Goal: Transaction & Acquisition: Purchase product/service

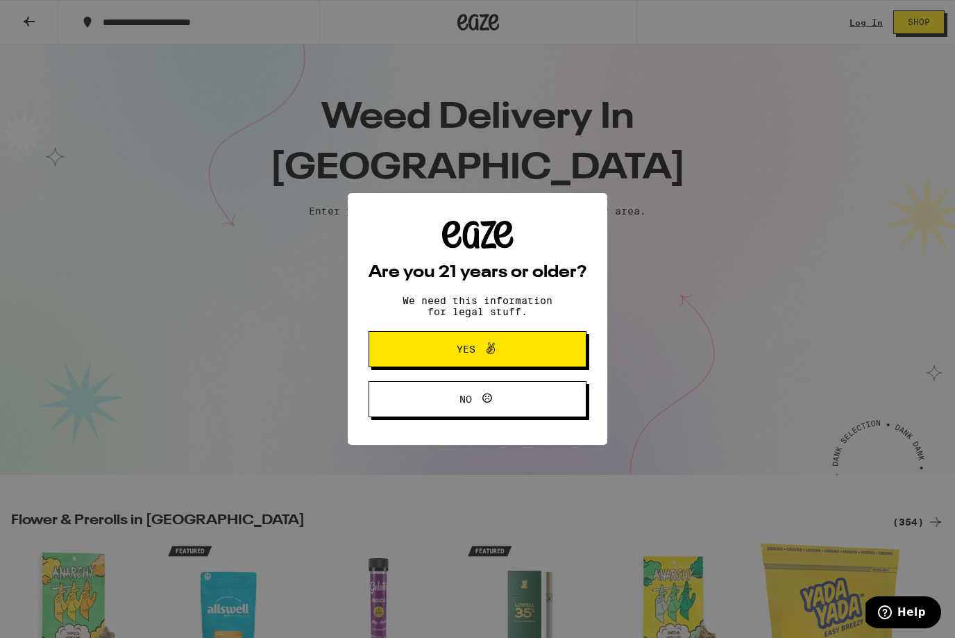
click at [415, 343] on button "Yes" at bounding box center [478, 349] width 218 height 36
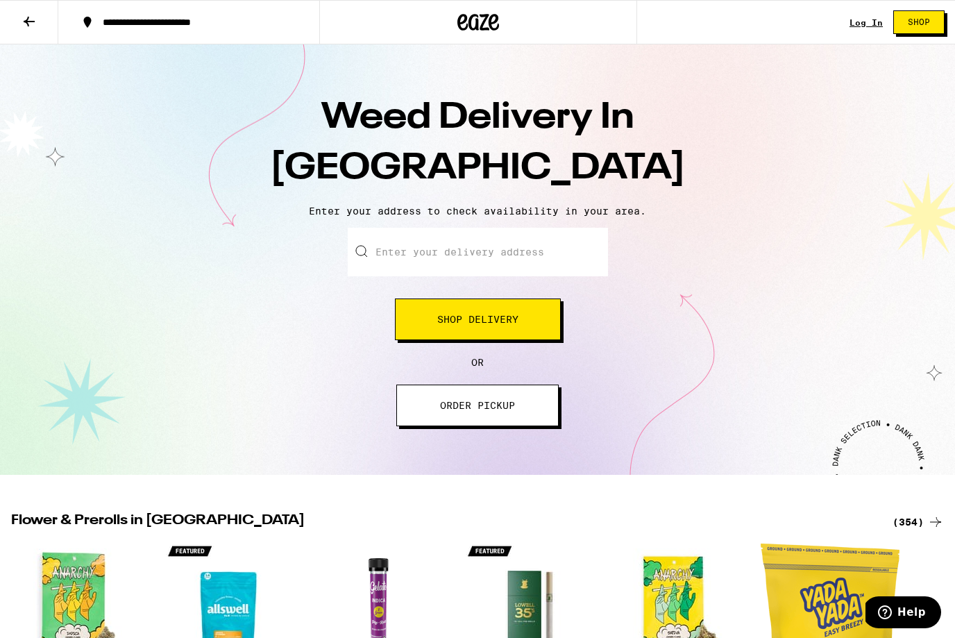
click at [393, 254] on input "Enter your delivery address" at bounding box center [478, 252] width 260 height 49
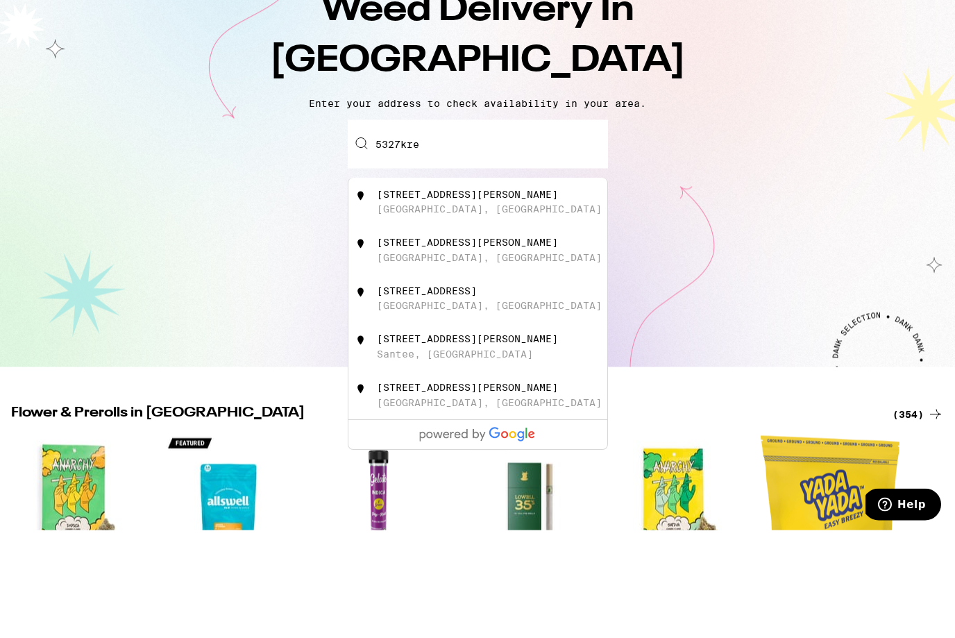
click at [501, 297] on div "[STREET_ADDRESS][PERSON_NAME]" at bounding box center [467, 302] width 181 height 11
type input "[STREET_ADDRESS][PERSON_NAME]"
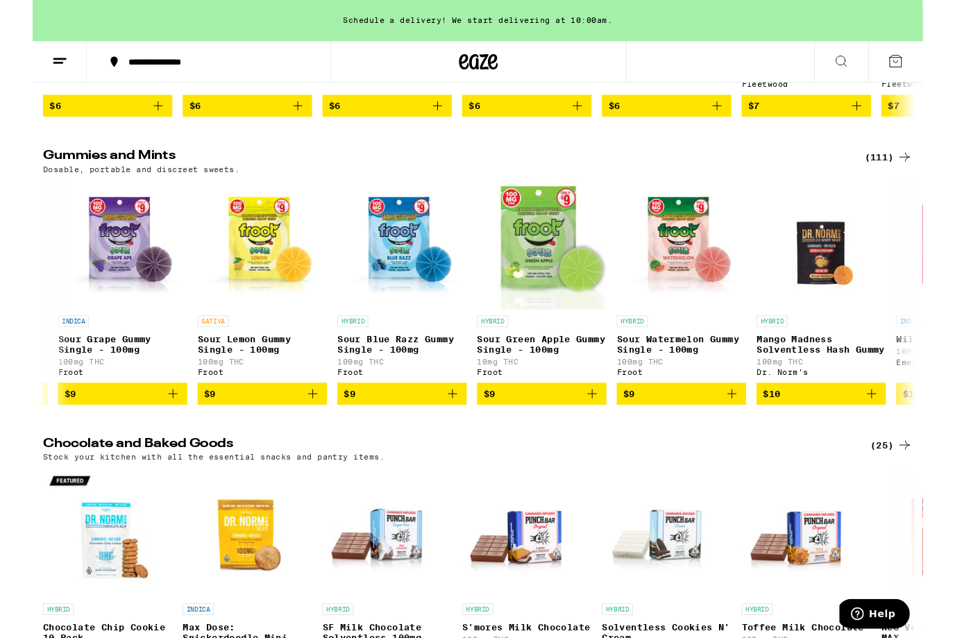
scroll to position [3806, 0]
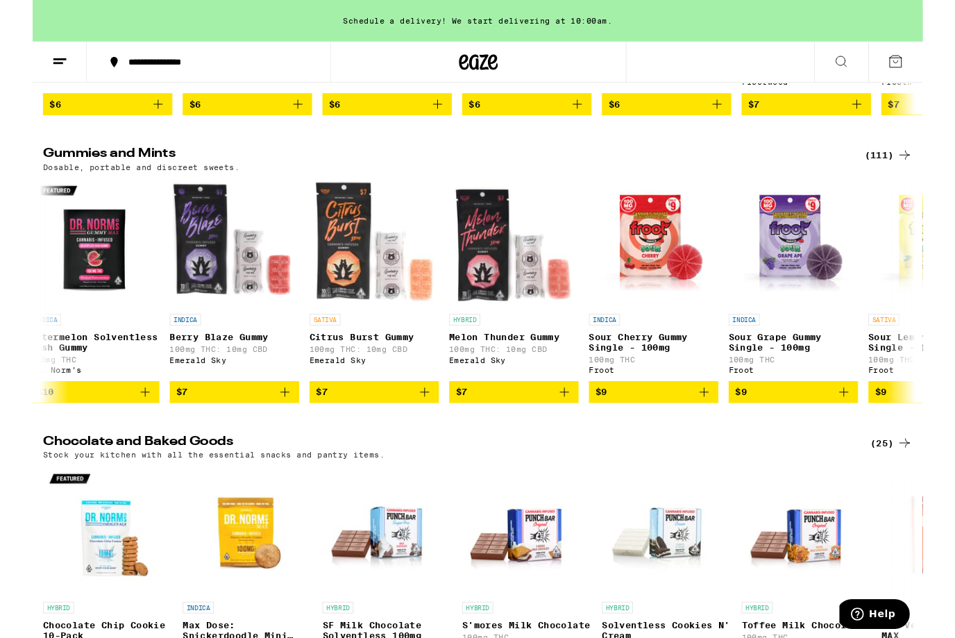
click at [110, 184] on p "Dosable, portable and discreet sweets." at bounding box center [116, 179] width 211 height 9
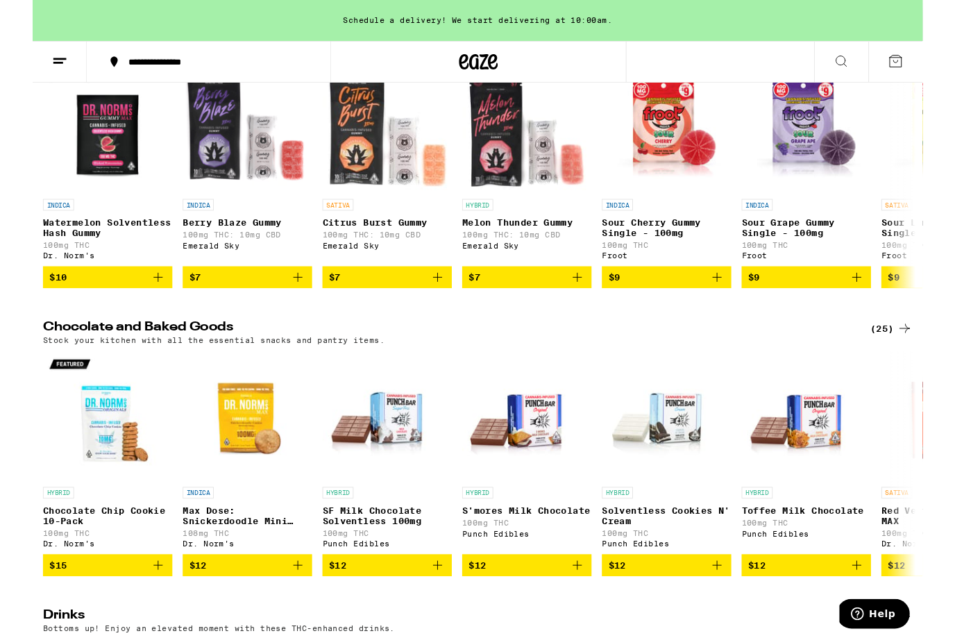
scroll to position [3929, 0]
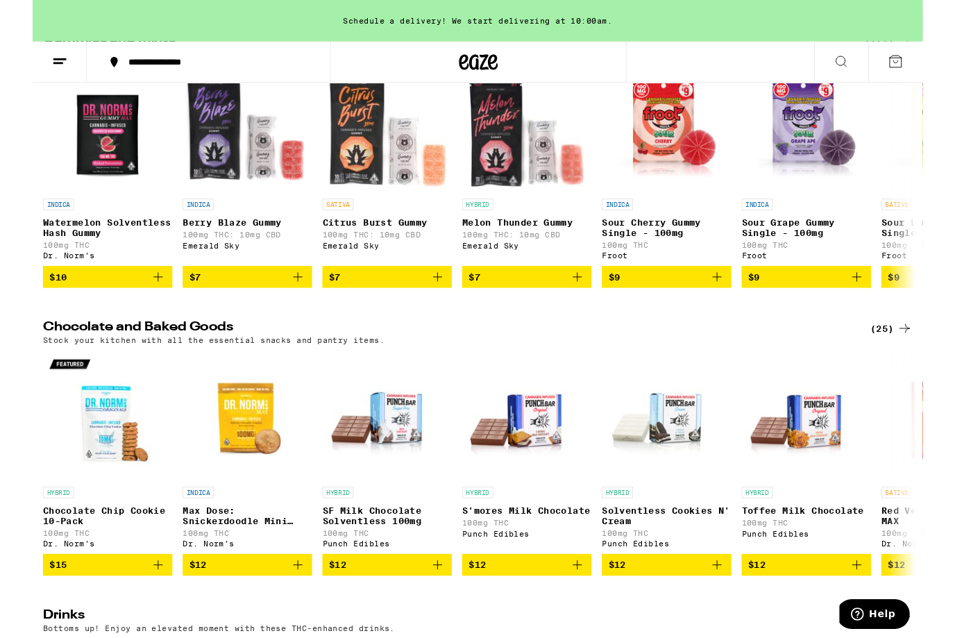
click at [285, 306] on icon "Add to bag" at bounding box center [284, 297] width 17 height 17
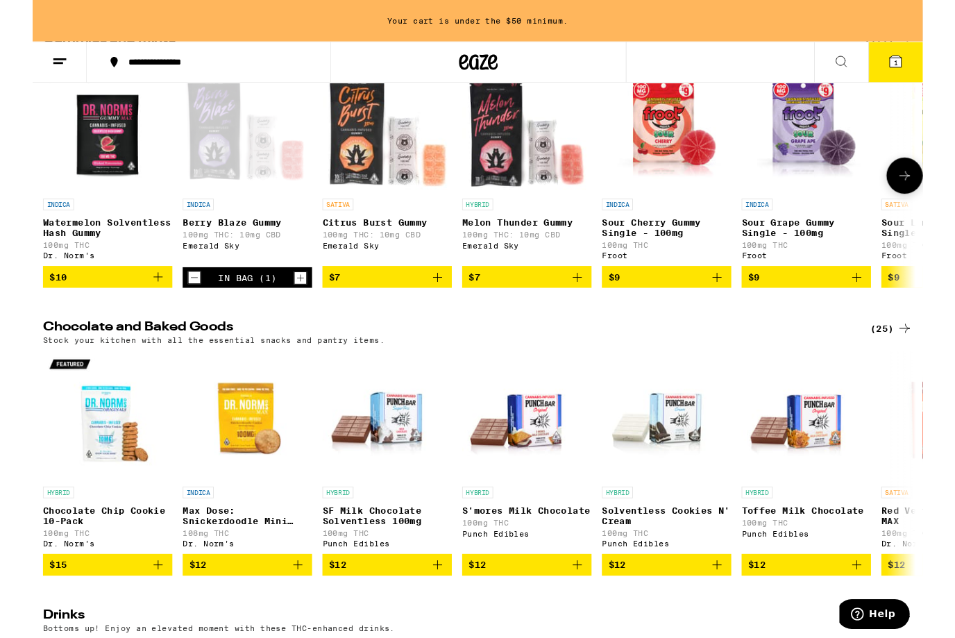
click at [435, 306] on icon "Add to bag" at bounding box center [434, 297] width 17 height 17
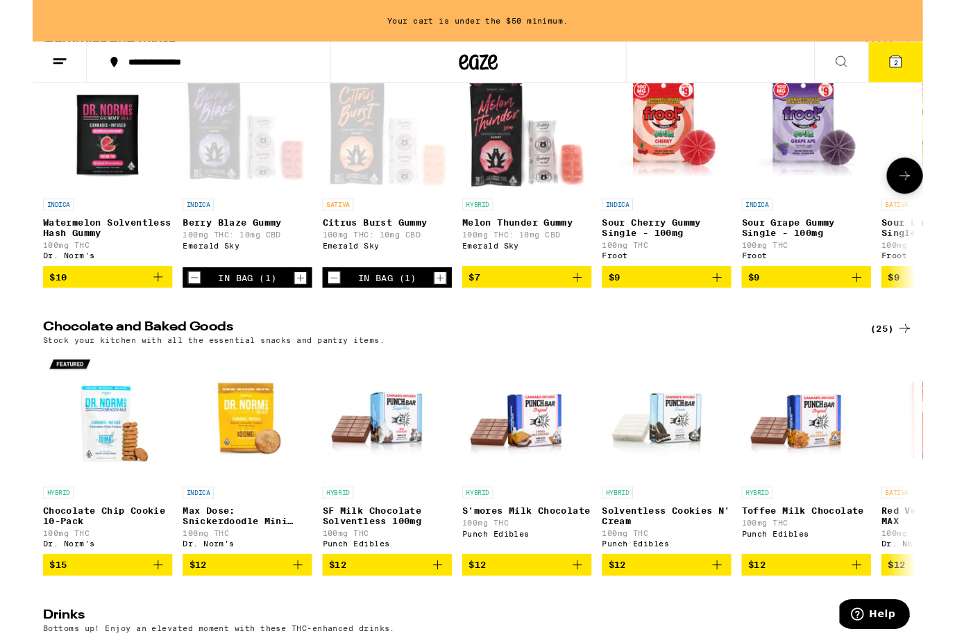
click at [584, 306] on icon "Add to bag" at bounding box center [584, 297] width 17 height 17
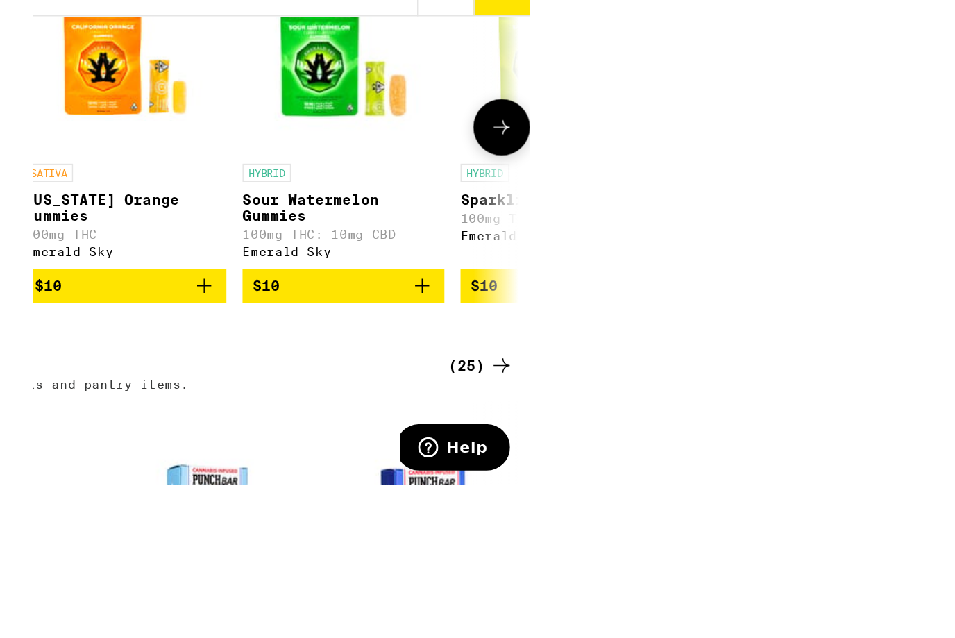
scroll to position [0, 1546]
click at [680, 310] on icon "Add to bag" at bounding box center [688, 302] width 17 height 17
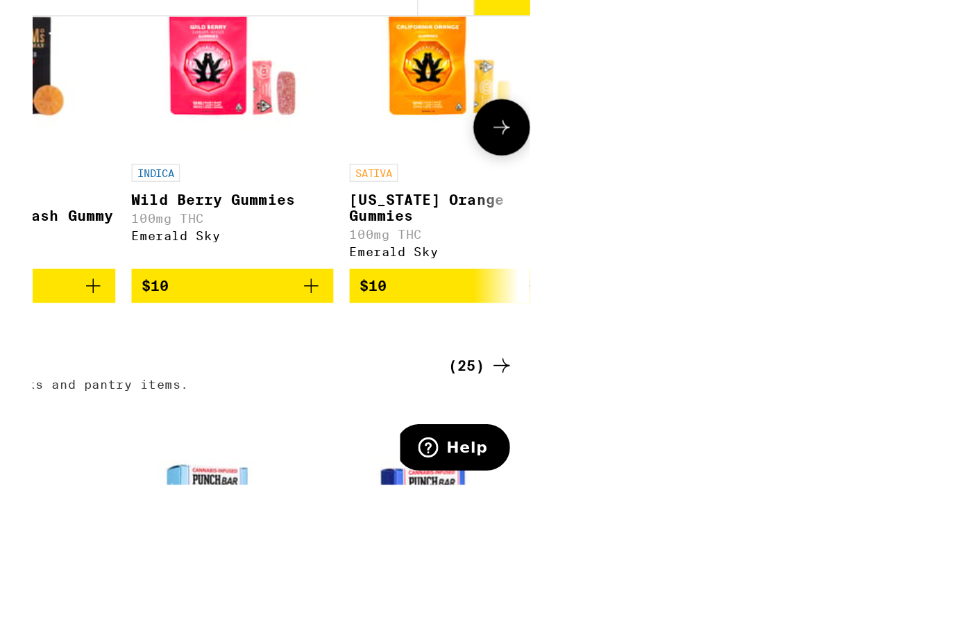
scroll to position [0, 1322]
click at [604, 310] on icon "Add to bag" at bounding box center [612, 302] width 17 height 17
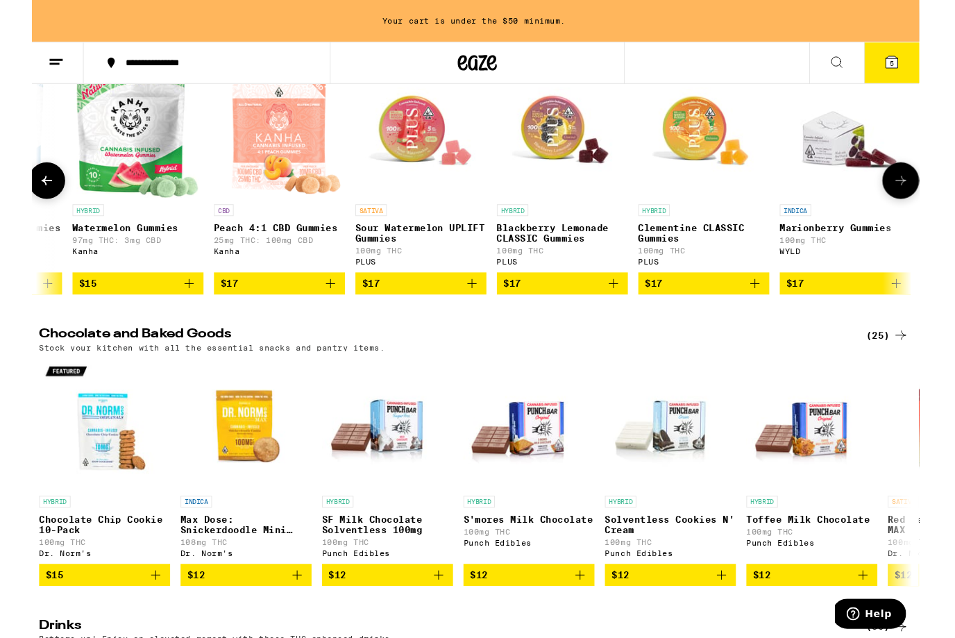
scroll to position [0, 5355]
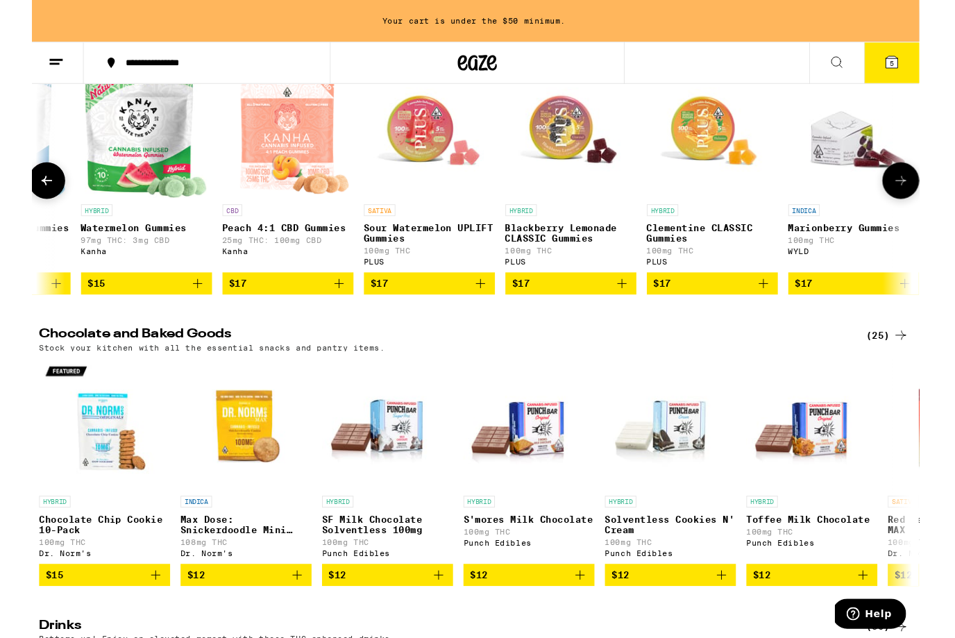
click at [773, 309] on icon "Add to bag" at bounding box center [779, 300] width 17 height 17
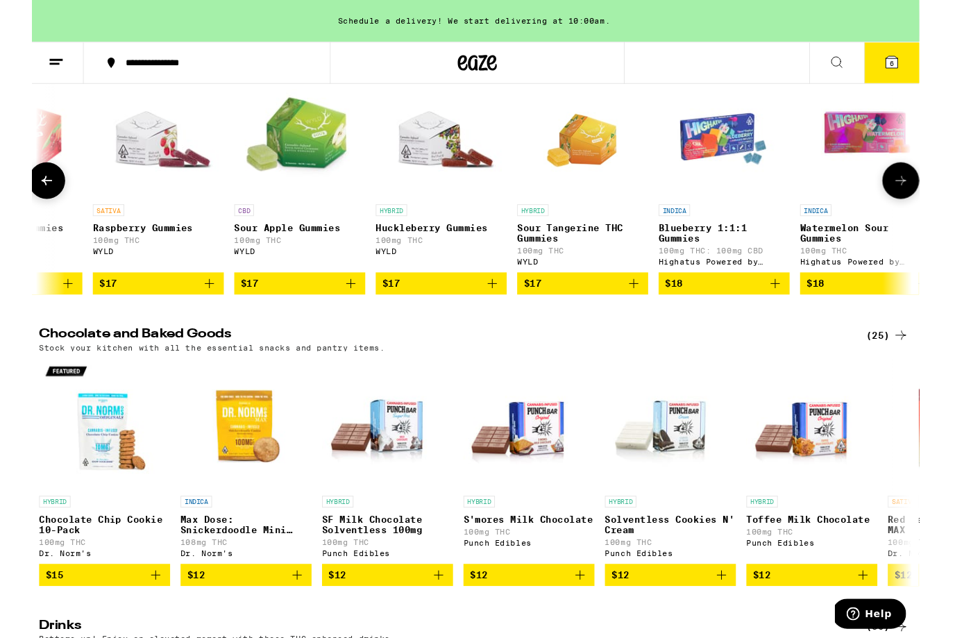
scroll to position [0, 6391]
click at [341, 309] on icon "Add to bag" at bounding box center [342, 300] width 17 height 17
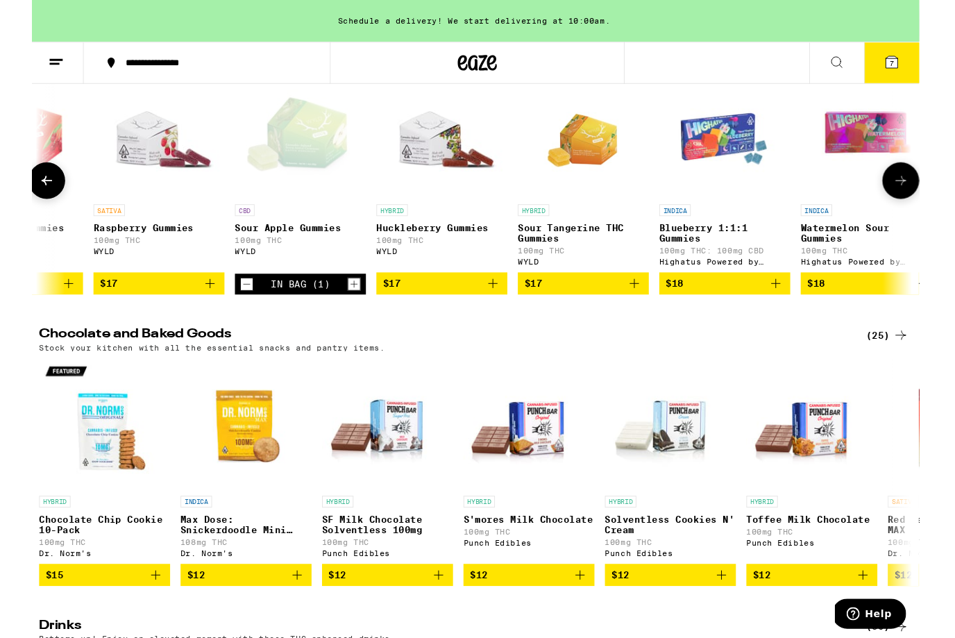
click at [644, 309] on icon "Add to bag" at bounding box center [642, 300] width 17 height 17
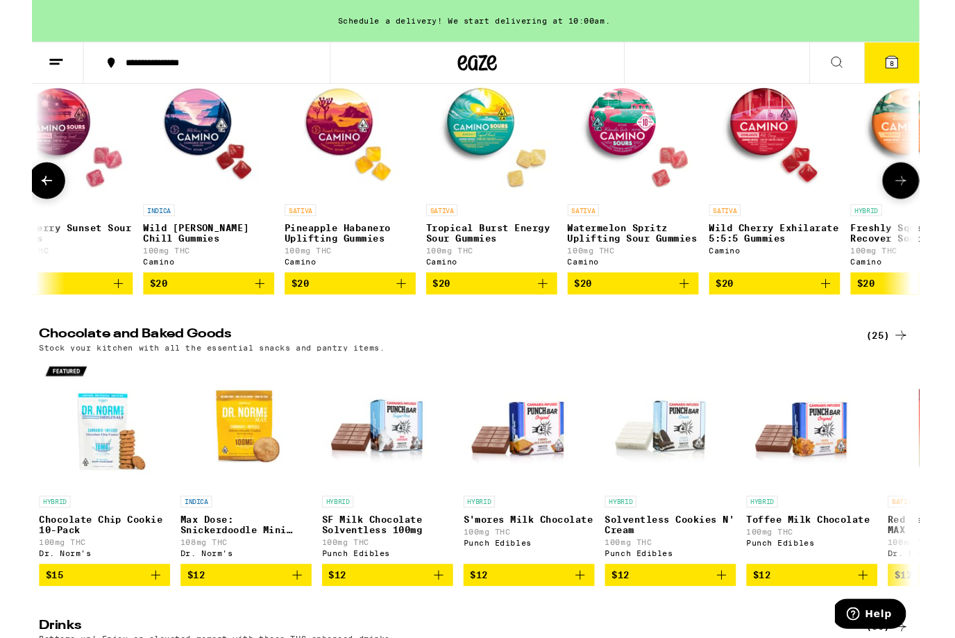
scroll to position [0, 9789]
click at [844, 312] on button "$20" at bounding box center [790, 301] width 139 height 24
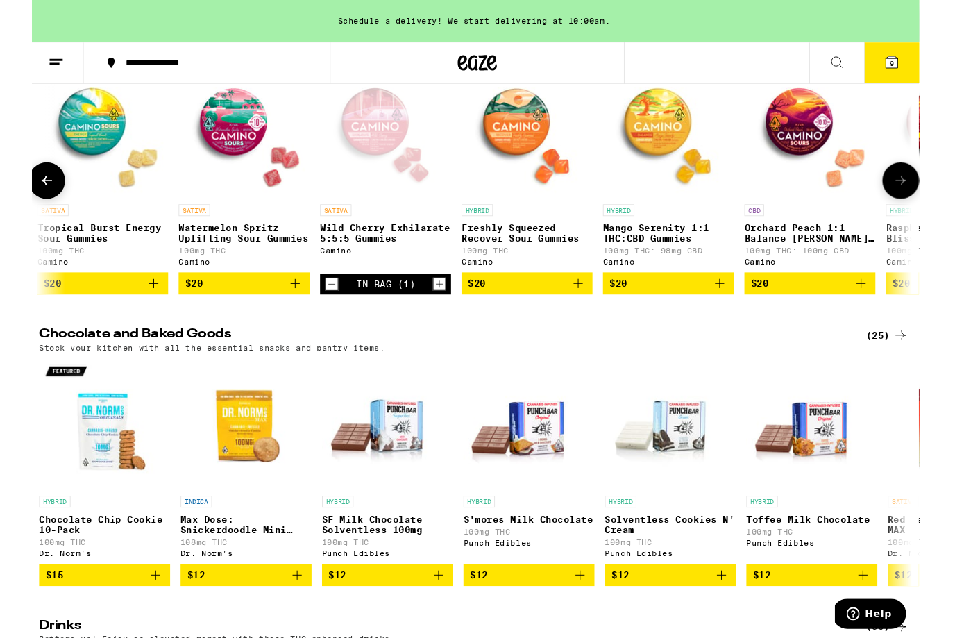
scroll to position [0, 10201]
click at [726, 309] on icon "Add to bag" at bounding box center [732, 300] width 17 height 17
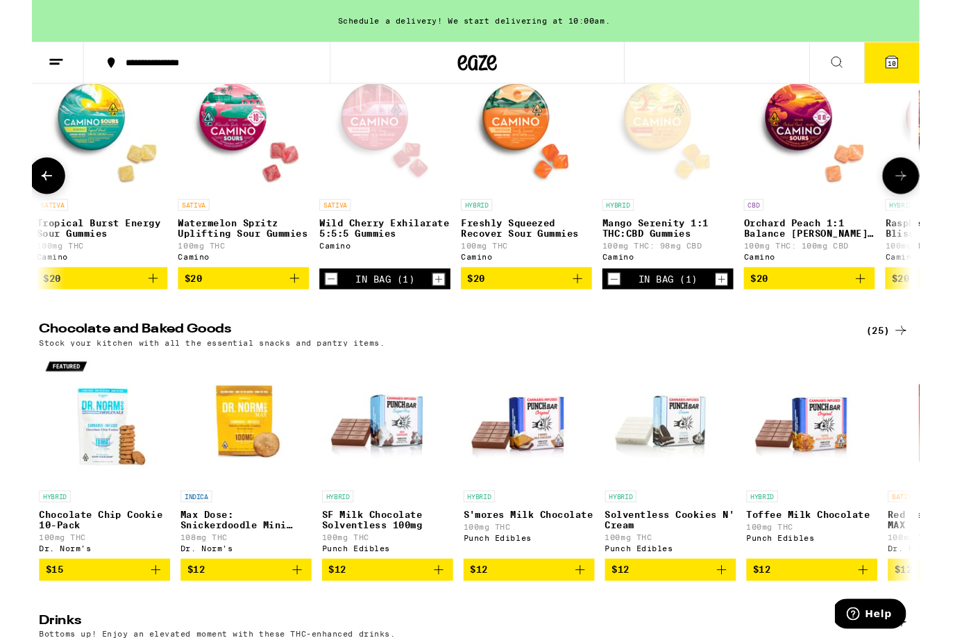
scroll to position [3930, 0]
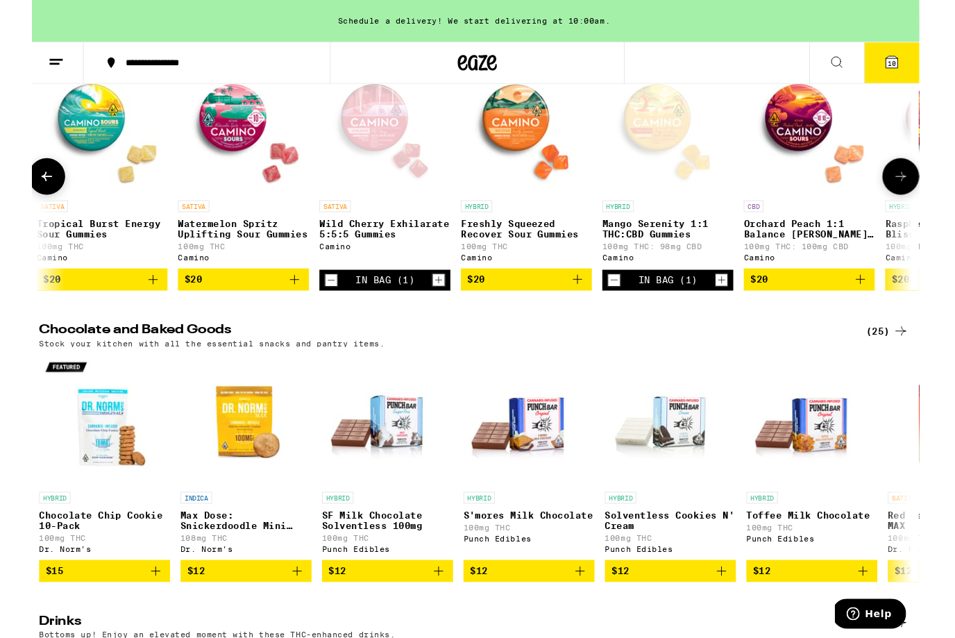
click at [917, 74] on icon at bounding box center [915, 66] width 17 height 17
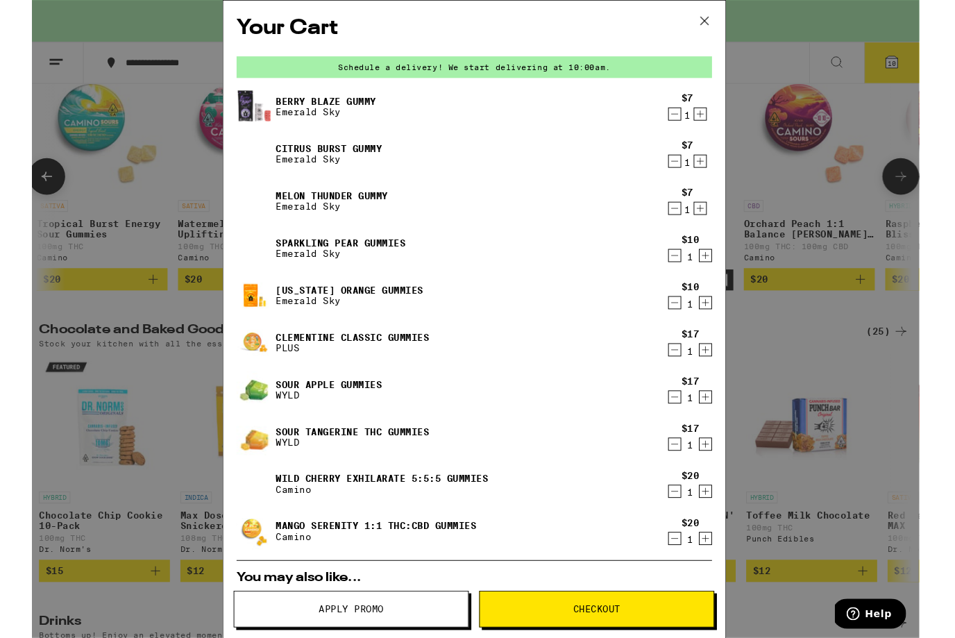
click at [685, 222] on icon "Decrement" at bounding box center [684, 220] width 12 height 17
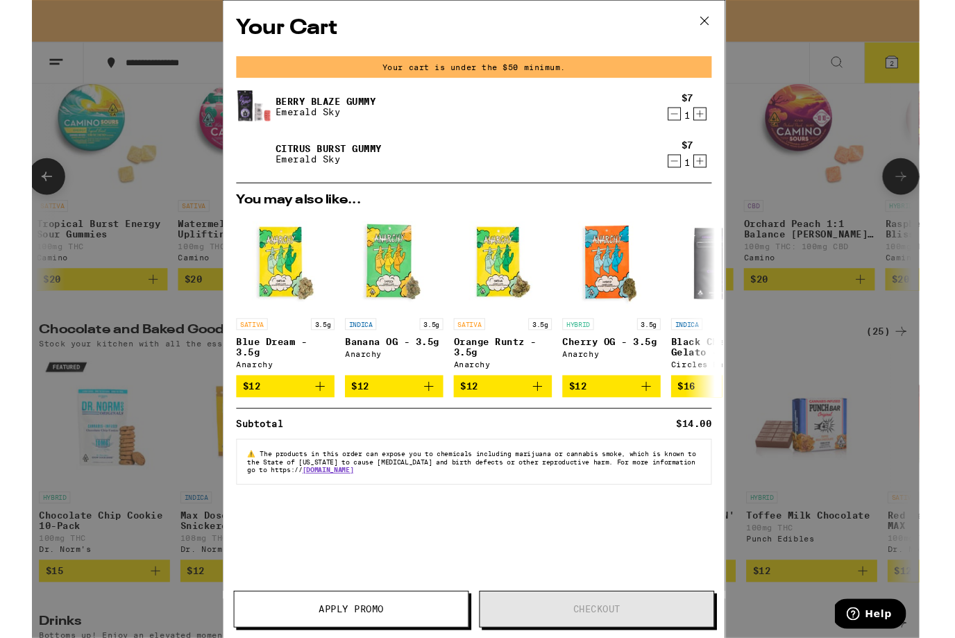
click at [689, 177] on icon "Decrement" at bounding box center [684, 170] width 12 height 17
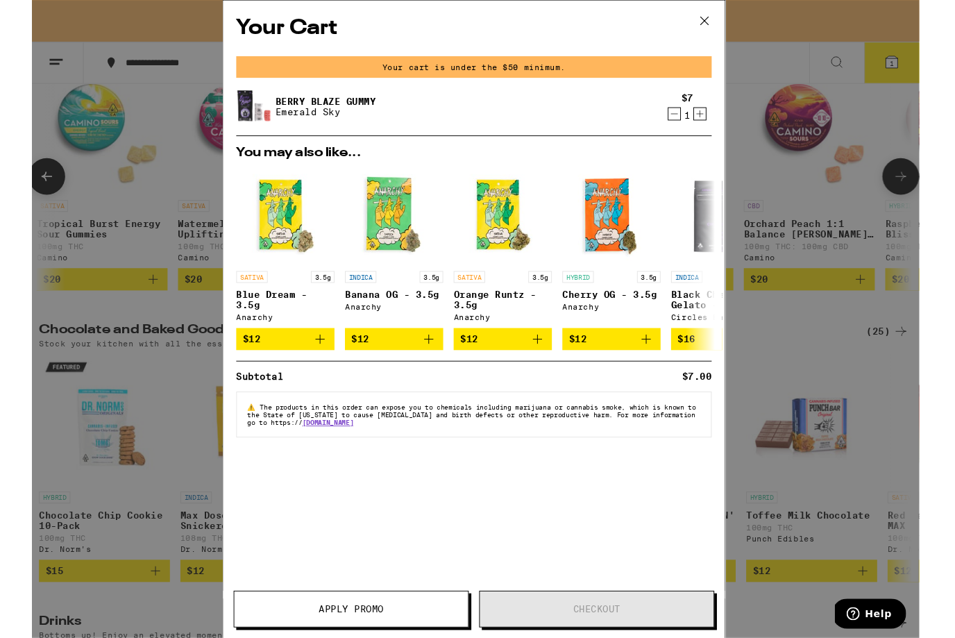
click at [687, 121] on icon "Decrement" at bounding box center [685, 121] width 8 height 0
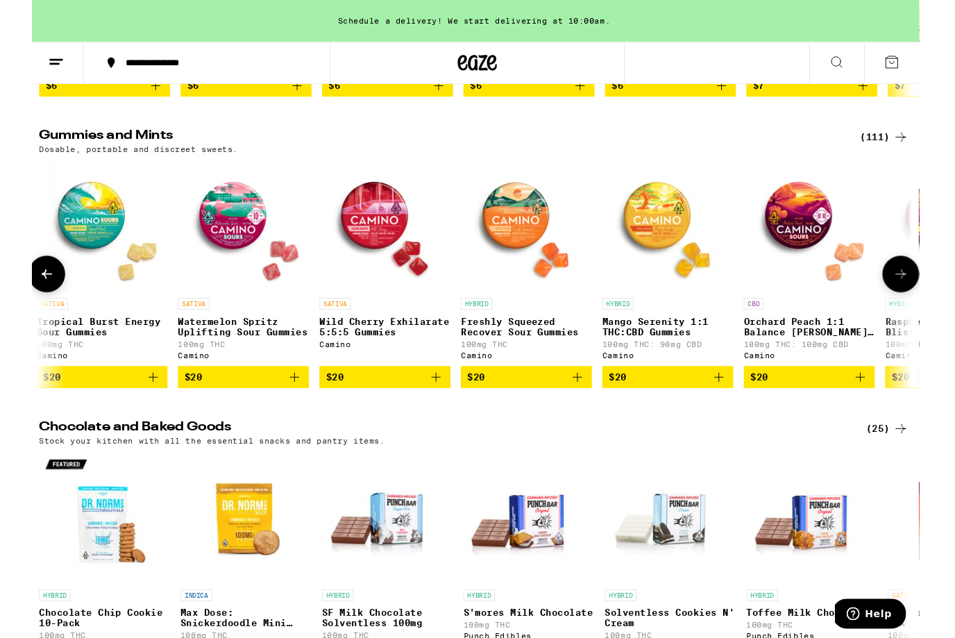
click at [923, 66] on icon at bounding box center [915, 66] width 17 height 17
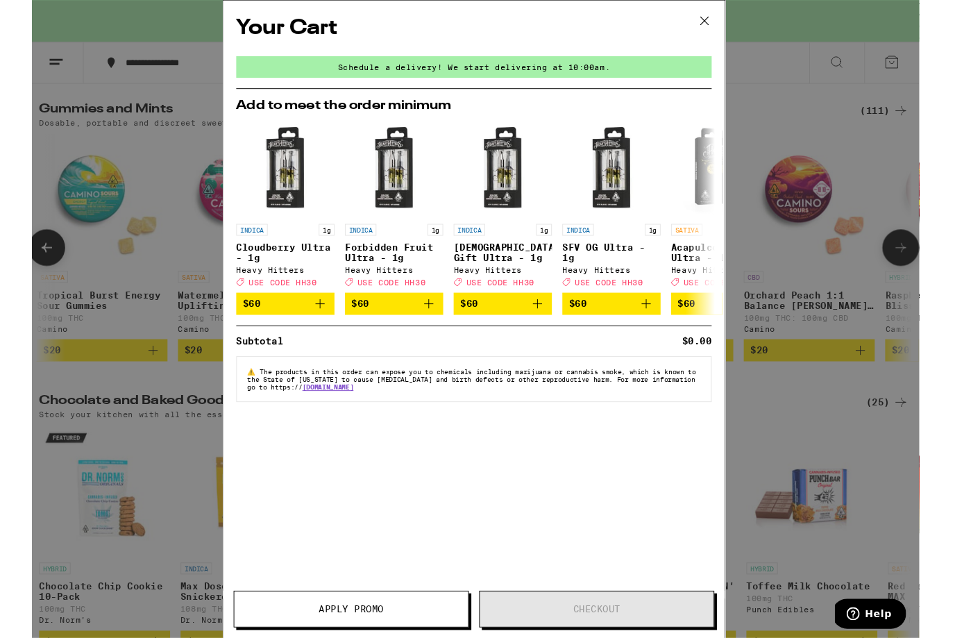
scroll to position [3959, 0]
click at [713, 26] on icon at bounding box center [716, 22] width 21 height 21
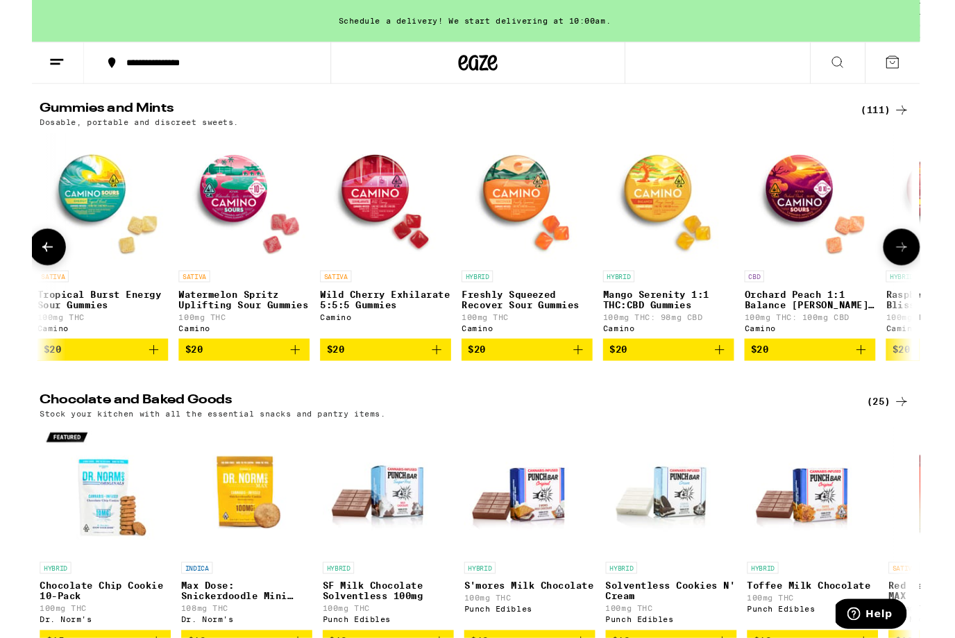
click at [589, 383] on button "$20" at bounding box center [527, 371] width 139 height 24
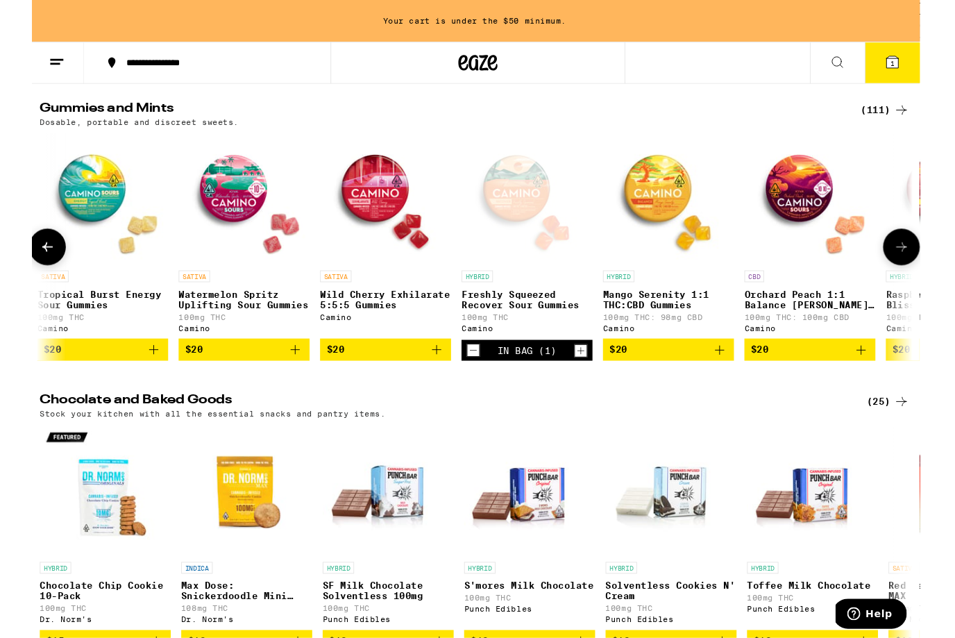
click at [729, 376] on icon "Add to bag" at bounding box center [732, 371] width 10 height 10
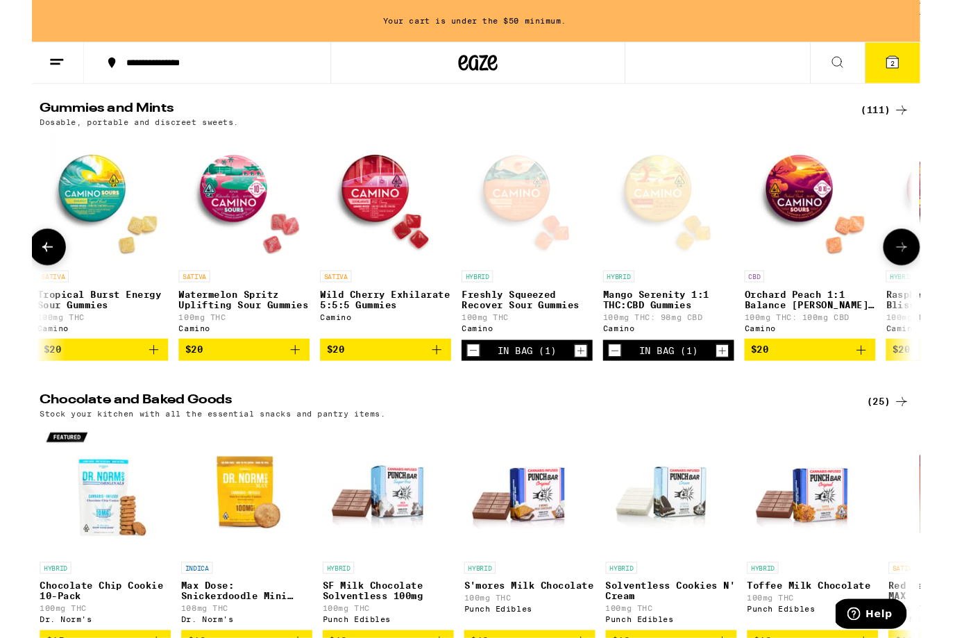
click at [468, 380] on icon "Decrement" at bounding box center [471, 371] width 12 height 17
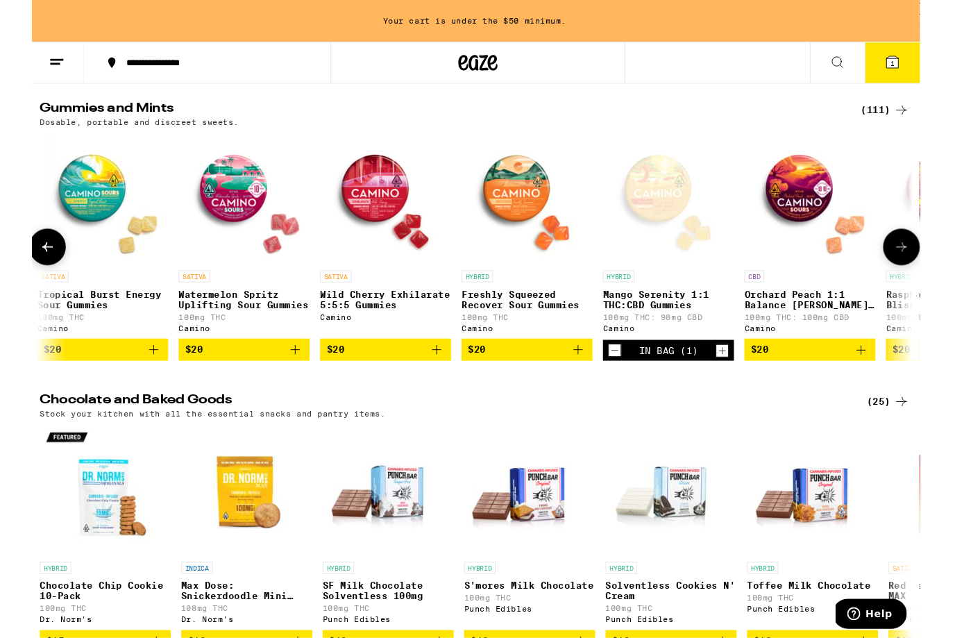
click at [584, 379] on icon "Add to bag" at bounding box center [582, 370] width 17 height 17
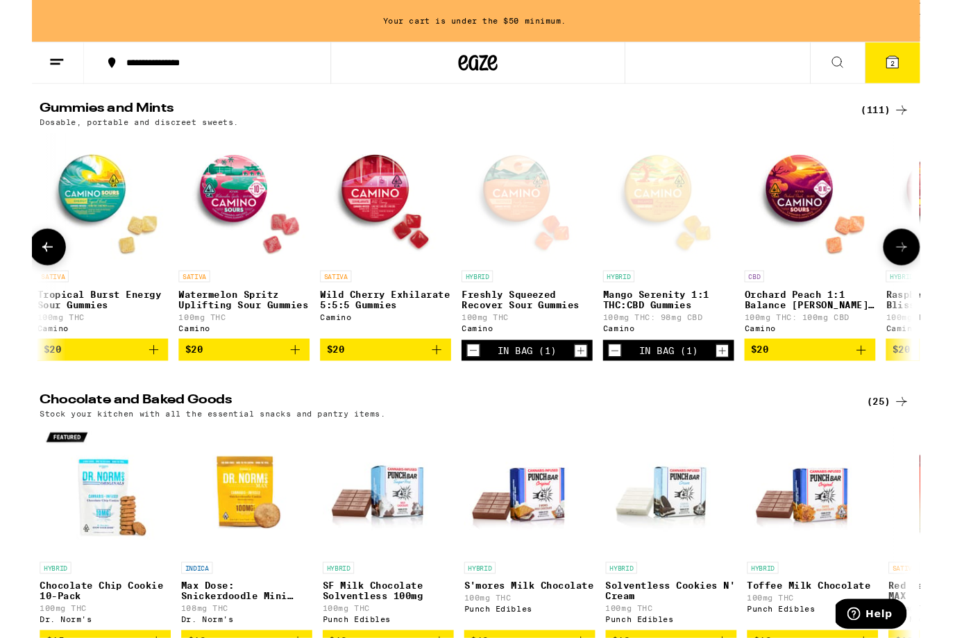
click at [470, 380] on icon "Decrement" at bounding box center [471, 371] width 12 height 17
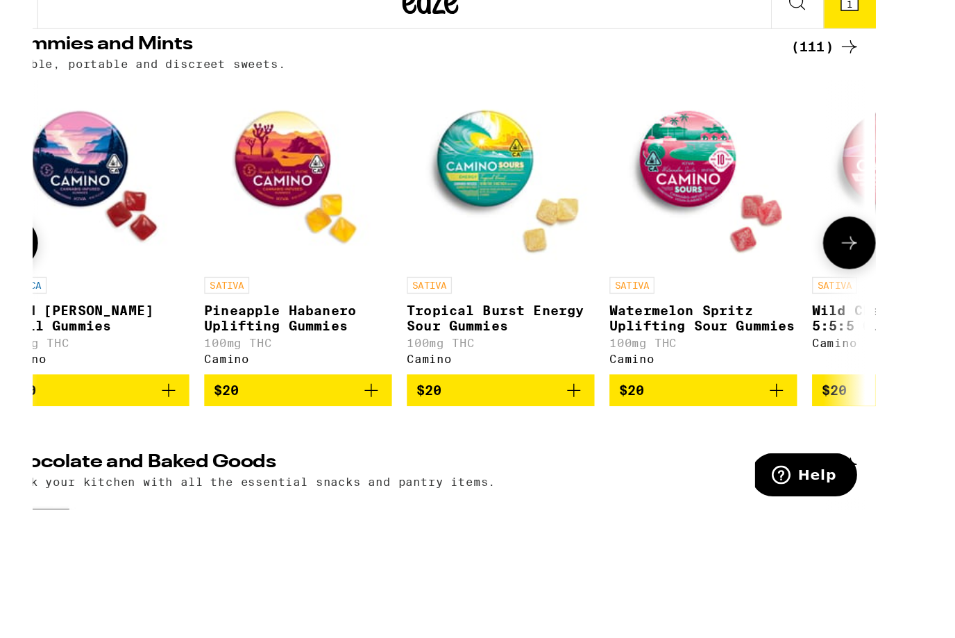
scroll to position [0, 9900]
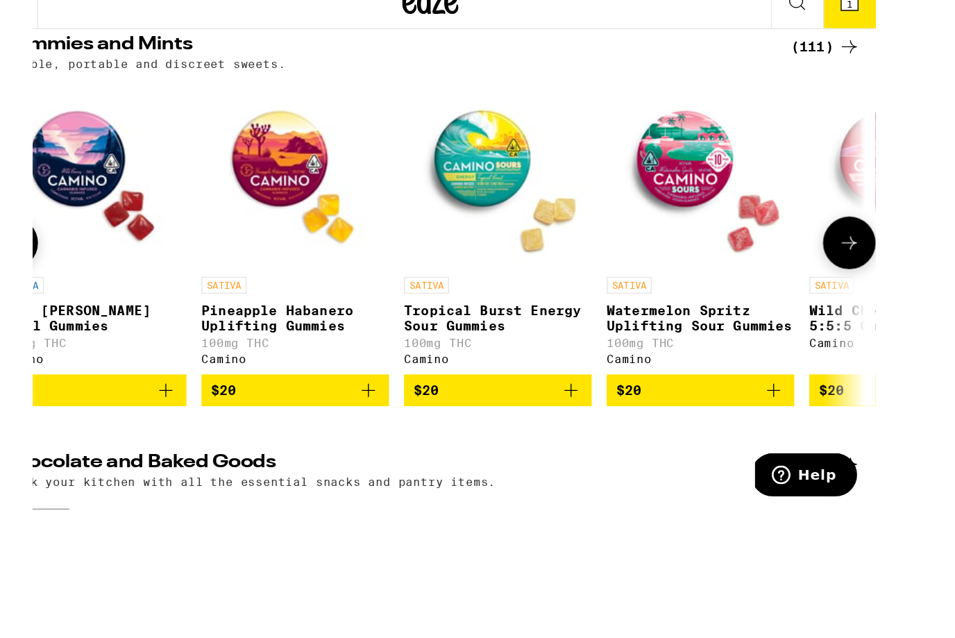
click at [425, 392] on icon "Add to bag" at bounding box center [433, 384] width 17 height 17
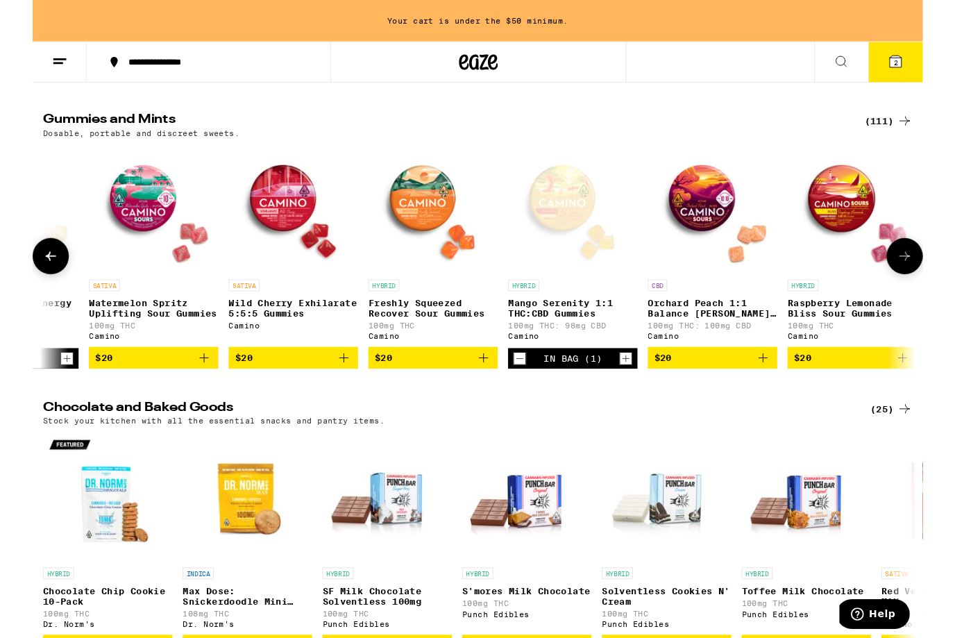
scroll to position [0, 10353]
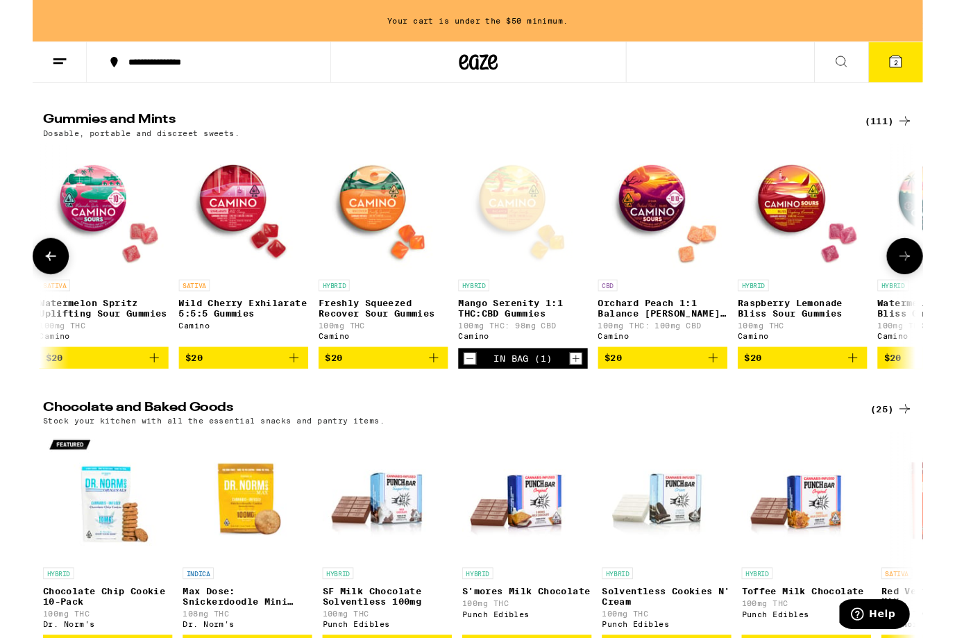
click at [435, 392] on icon "Add to bag" at bounding box center [430, 384] width 17 height 17
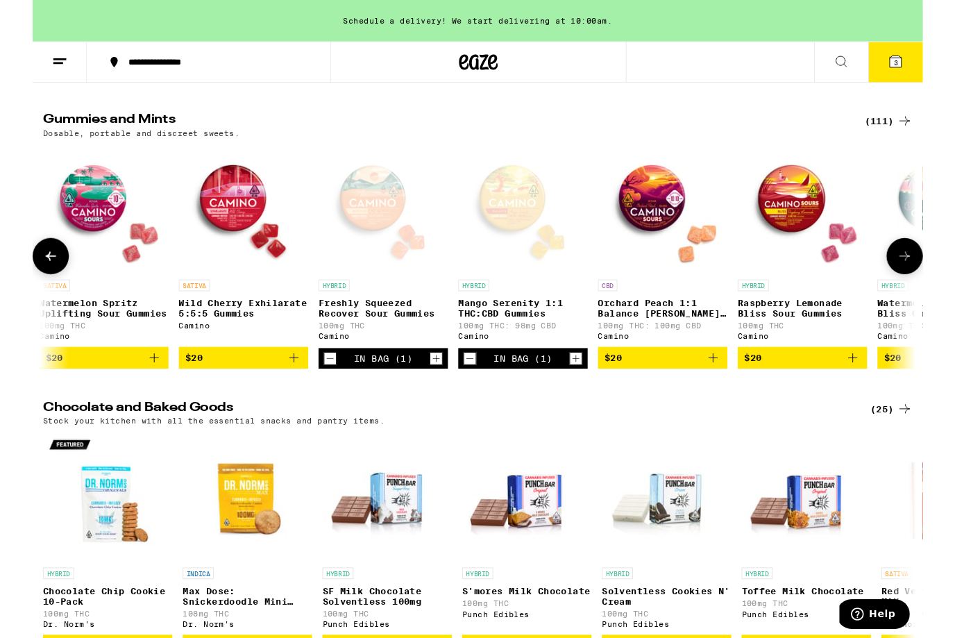
click at [923, 67] on icon at bounding box center [926, 66] width 12 height 12
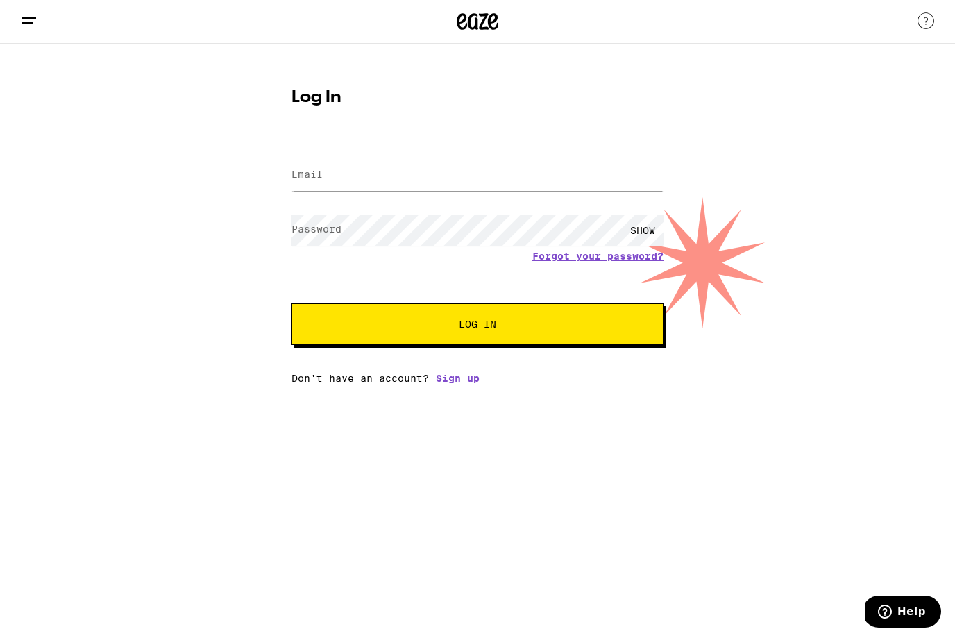
click at [464, 385] on link "Sign up" at bounding box center [458, 379] width 44 height 11
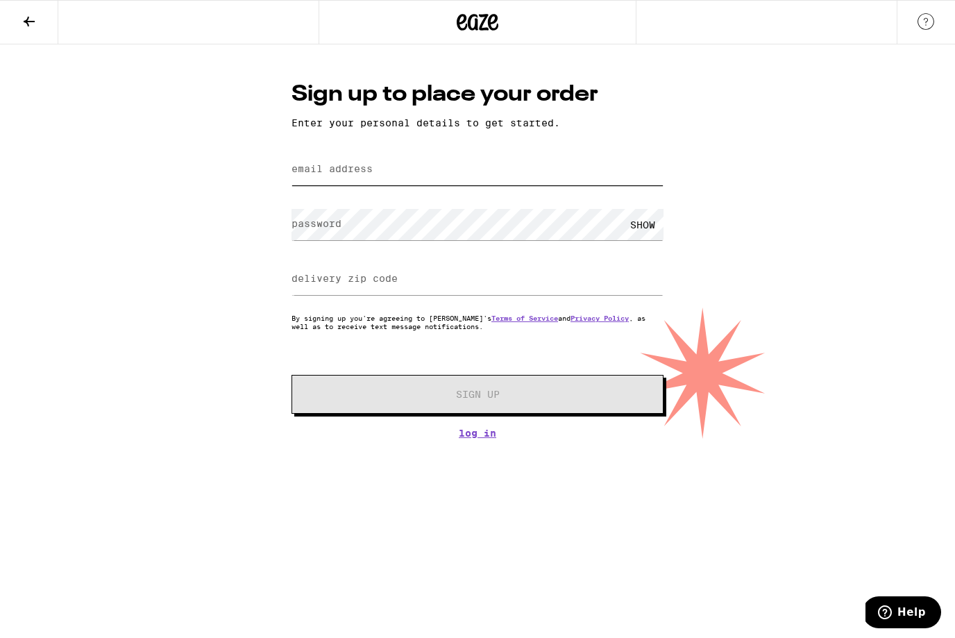
click at [544, 165] on input "email address" at bounding box center [478, 169] width 372 height 31
type input "[EMAIL_ADDRESS][DOMAIN_NAME]"
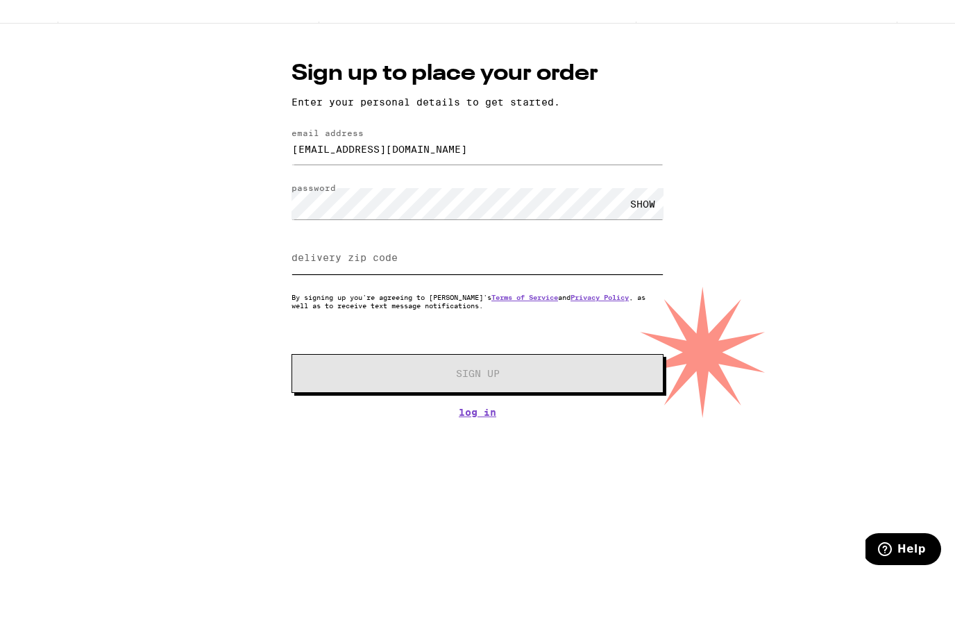
click at [544, 264] on input "delivery zip code" at bounding box center [478, 279] width 372 height 31
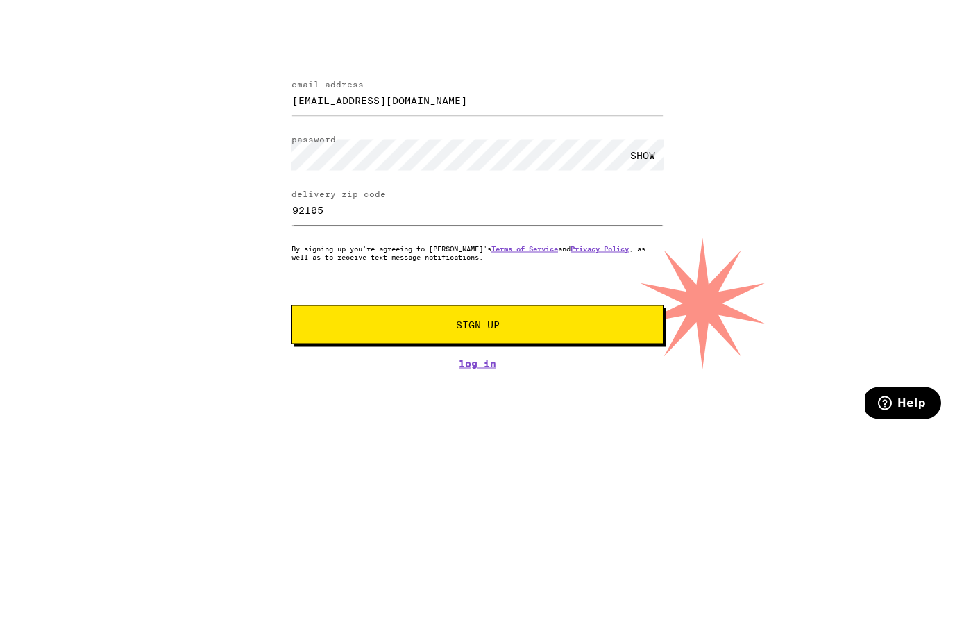
type input "92105"
click at [627, 375] on button "Sign Up" at bounding box center [478, 394] width 372 height 39
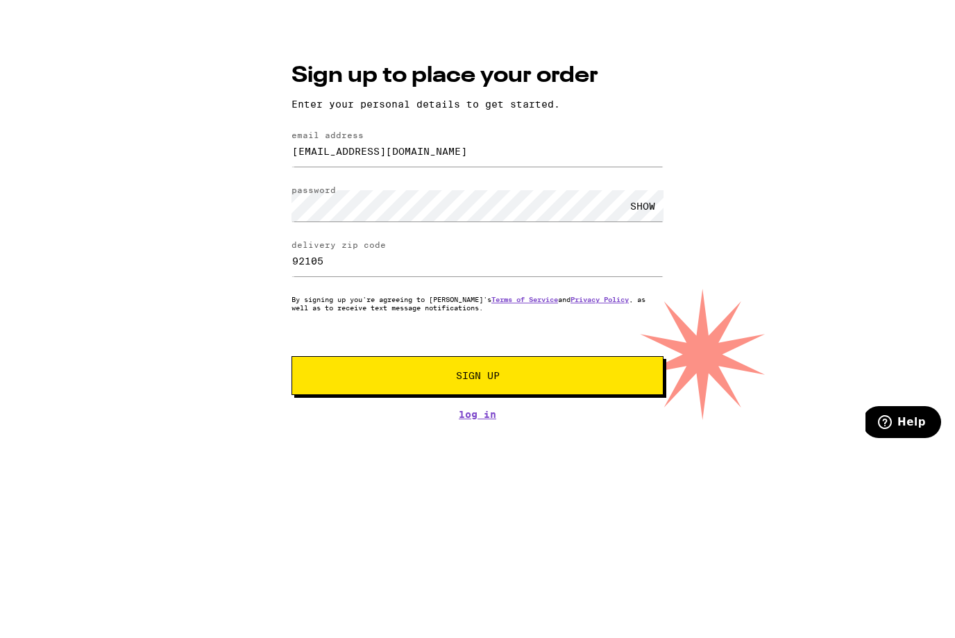
click at [643, 253] on div "SHOW" at bounding box center [643, 268] width 42 height 31
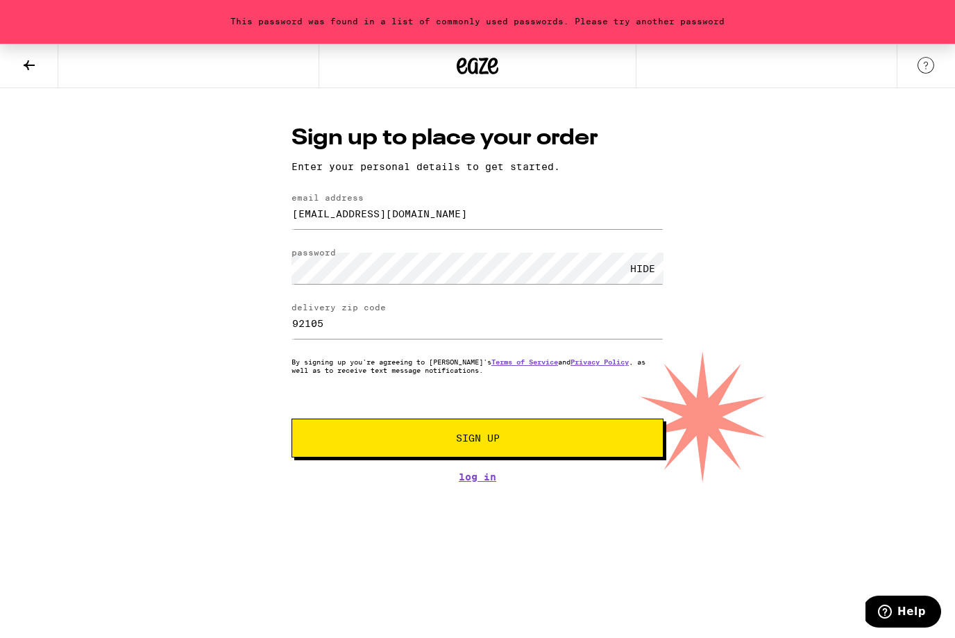
click at [600, 454] on button "Sign Up" at bounding box center [478, 438] width 372 height 39
click at [612, 449] on button "Sign Up" at bounding box center [478, 438] width 372 height 39
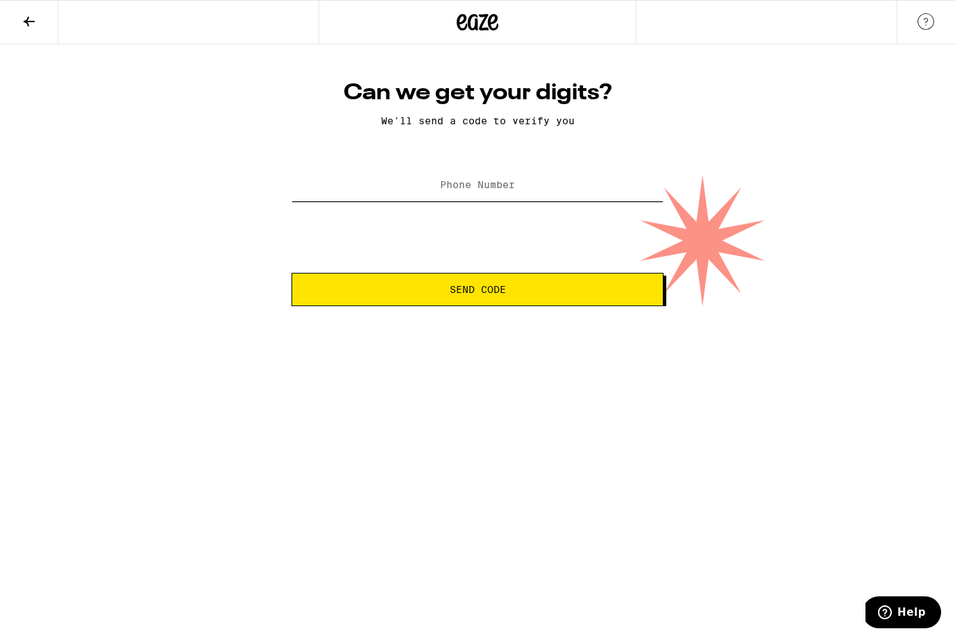
click at [614, 190] on input "Phone Number" at bounding box center [478, 185] width 372 height 31
type input "61"
